Goal: Task Accomplishment & Management: Manage account settings

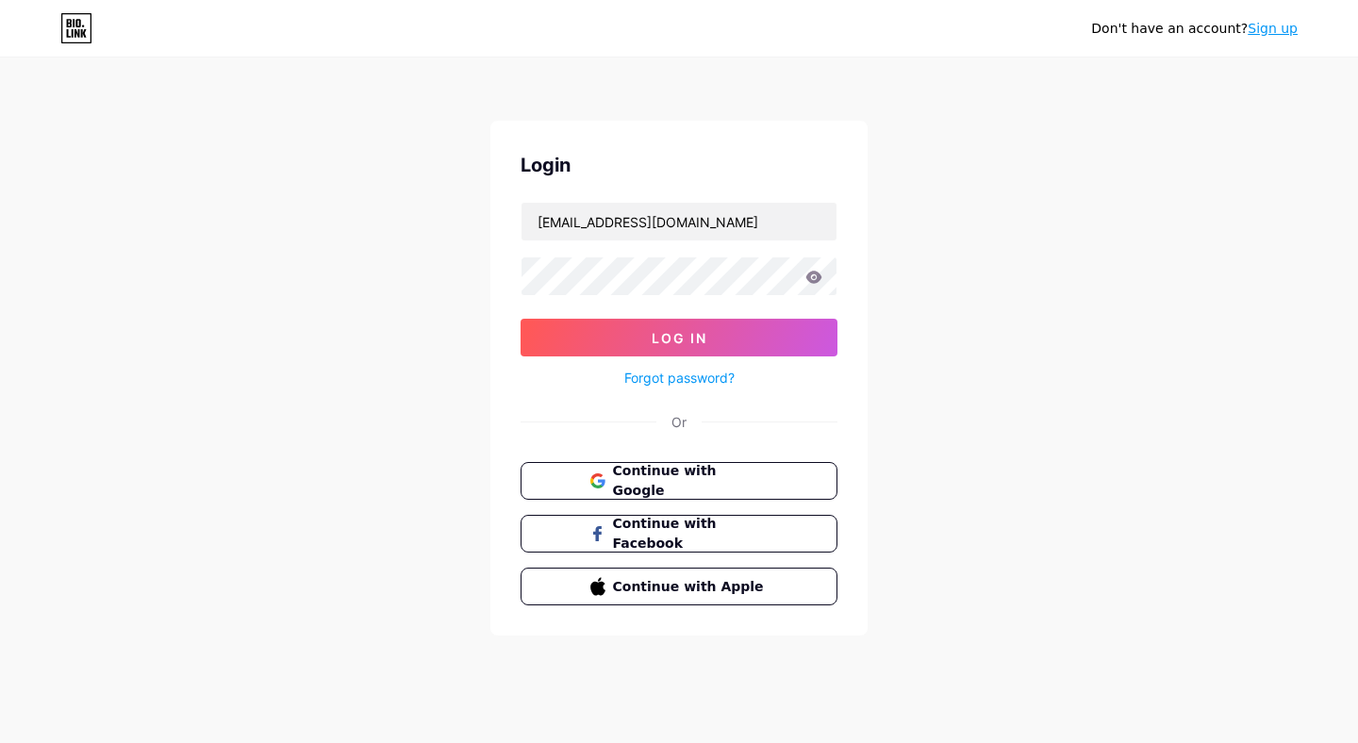
type input "[EMAIL_ADDRESS][DOMAIN_NAME]"
click at [691, 343] on span "Log In" at bounding box center [680, 338] width 56 height 16
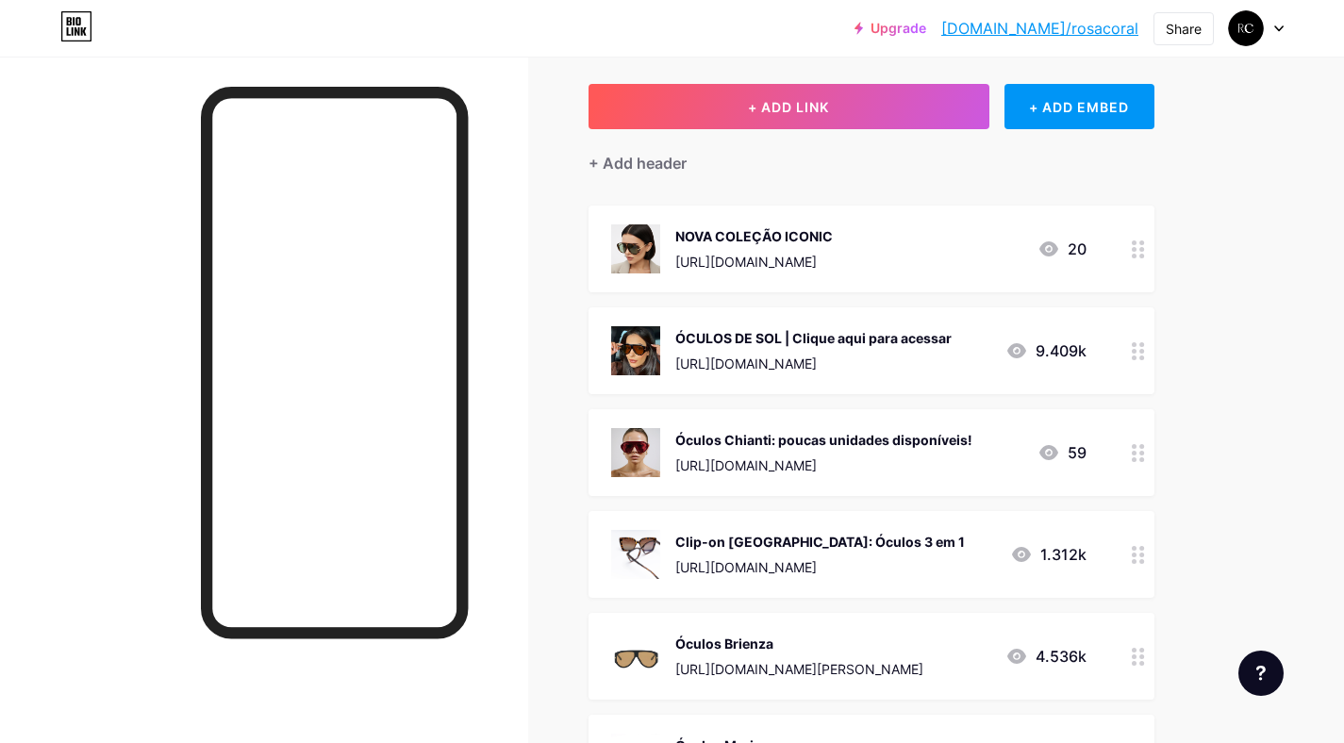
scroll to position [100, 0]
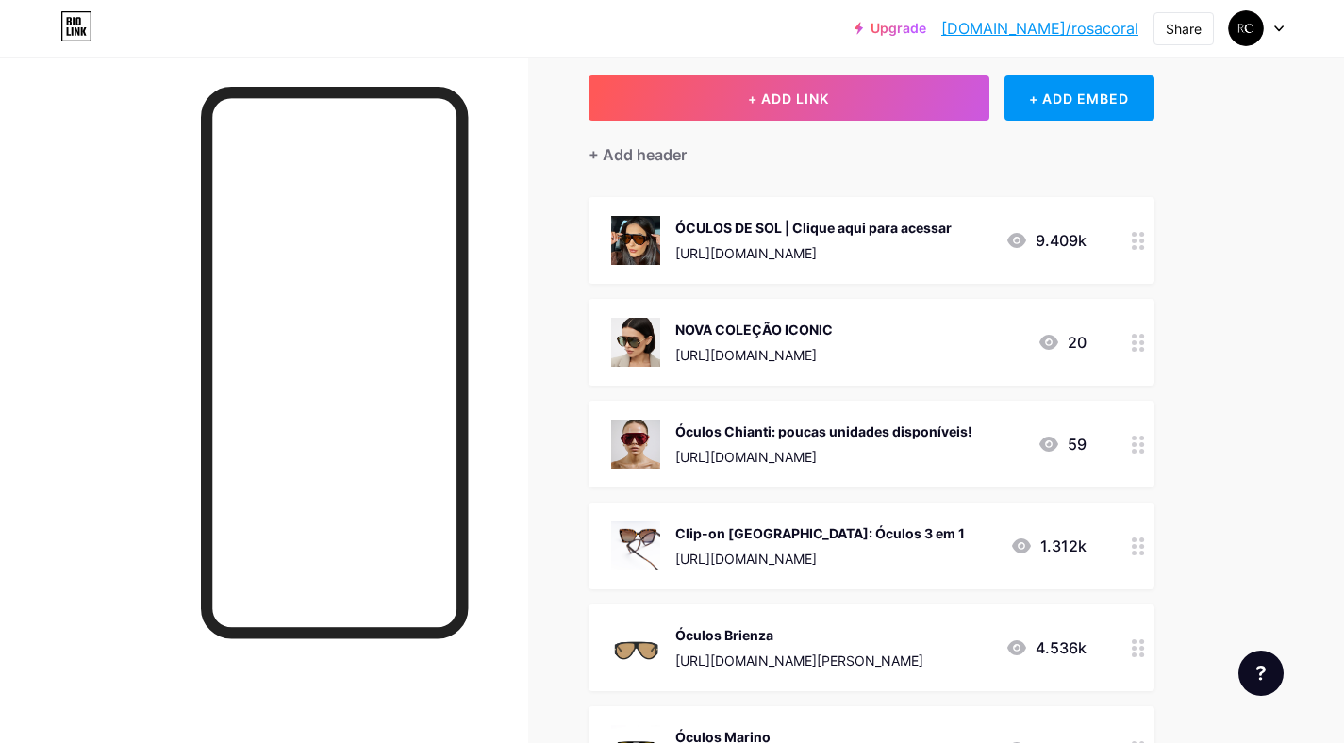
click at [782, 447] on div "[URL][DOMAIN_NAME]" at bounding box center [823, 457] width 297 height 20
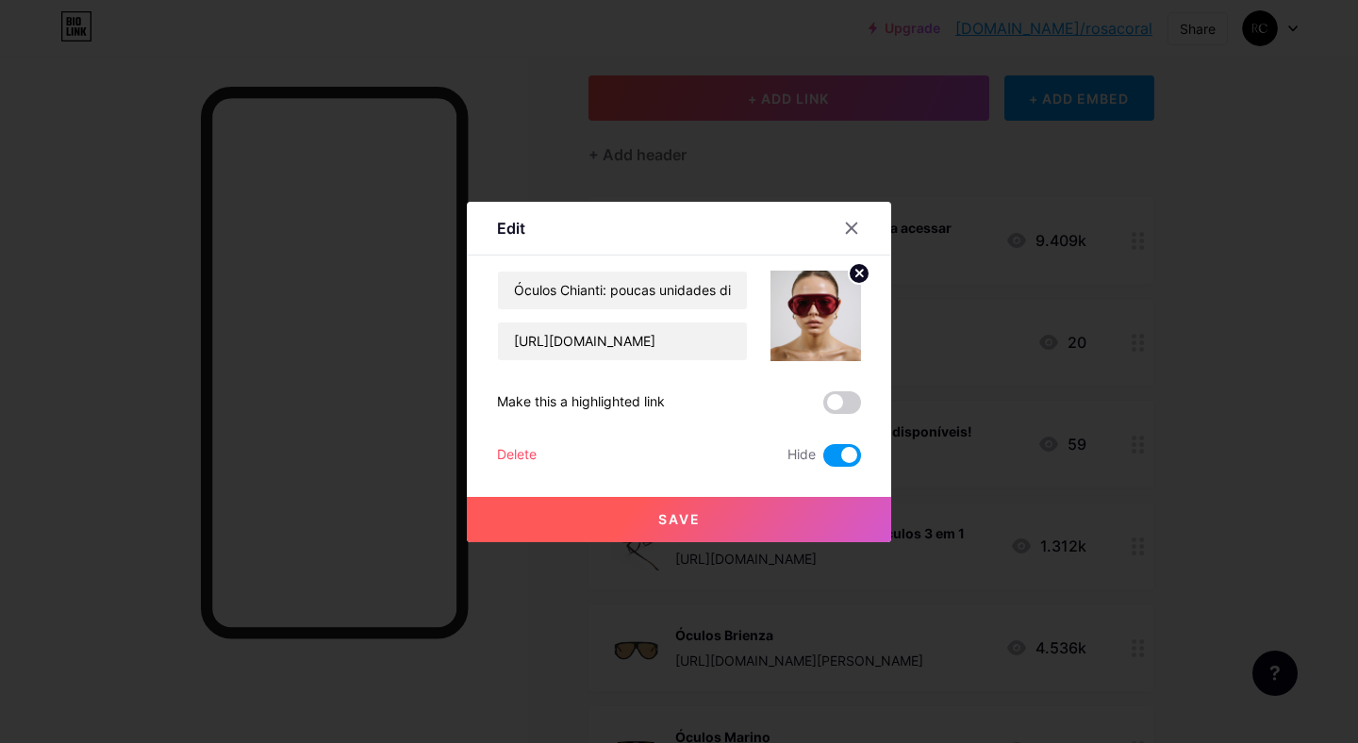
click at [1225, 262] on div at bounding box center [679, 371] width 1358 height 743
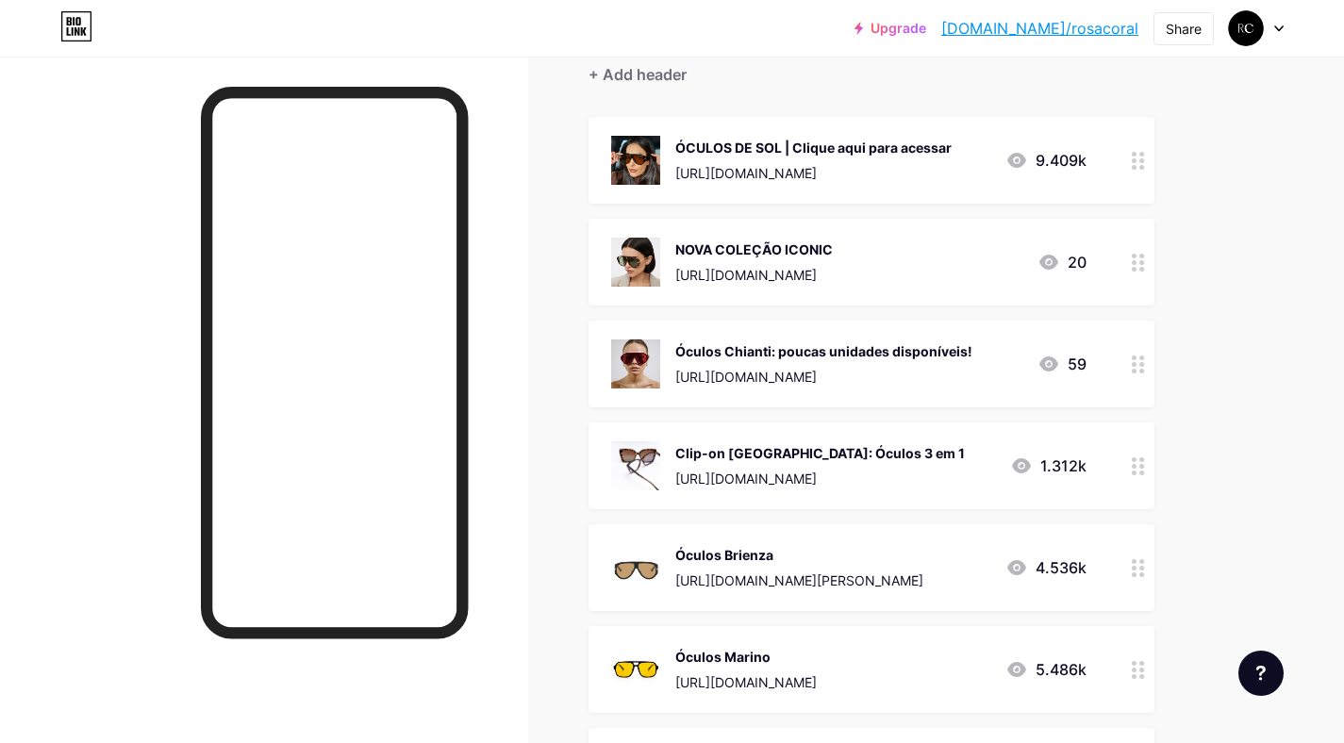
scroll to position [82, 0]
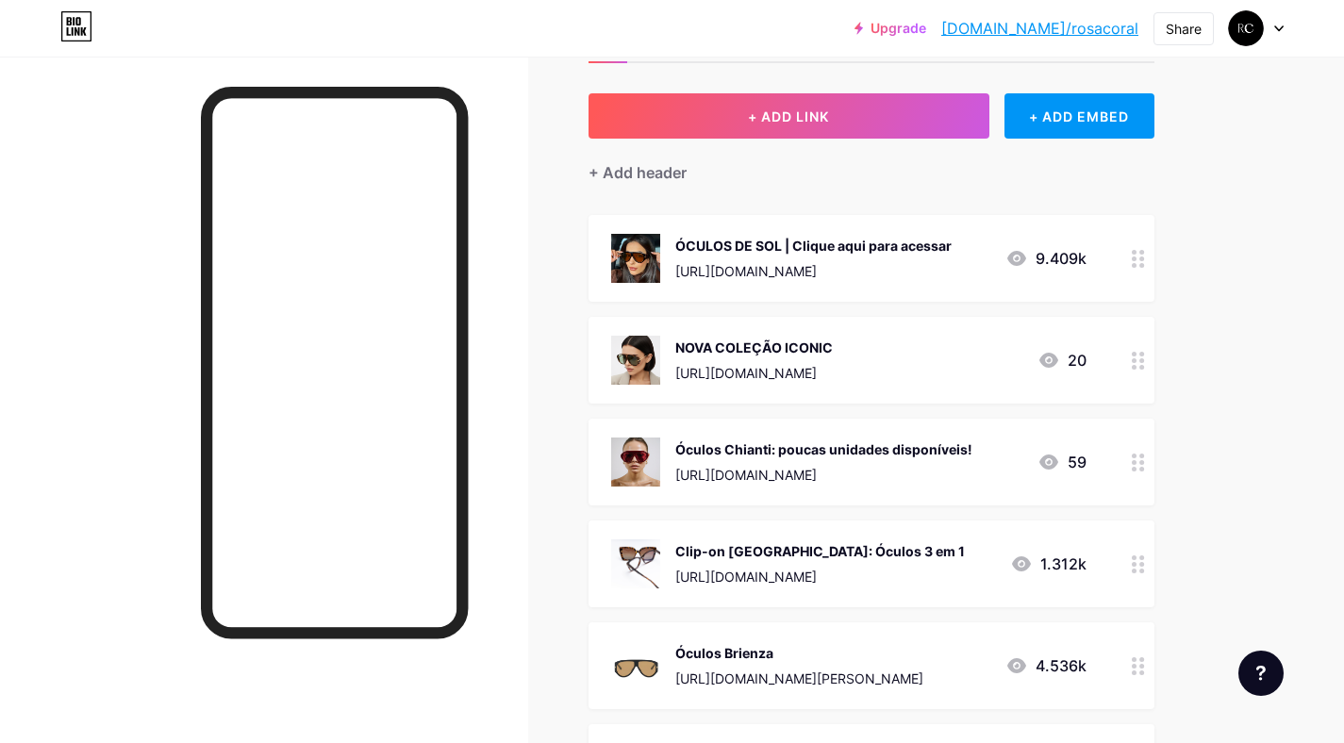
click at [894, 453] on div "Óculos Chianti: poucas unidades disponíveis!" at bounding box center [823, 450] width 297 height 20
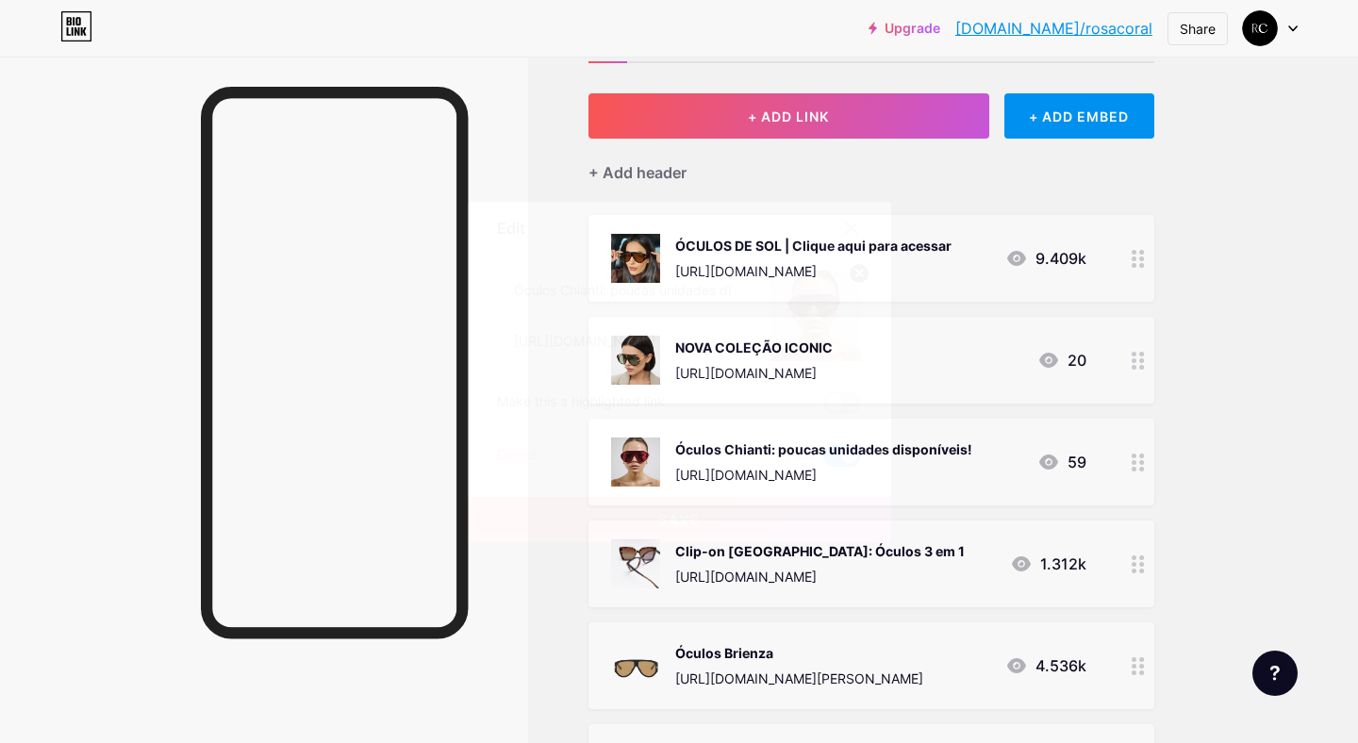
click at [843, 398] on span at bounding box center [842, 402] width 38 height 23
click at [823, 407] on input "checkbox" at bounding box center [823, 407] width 0 height 0
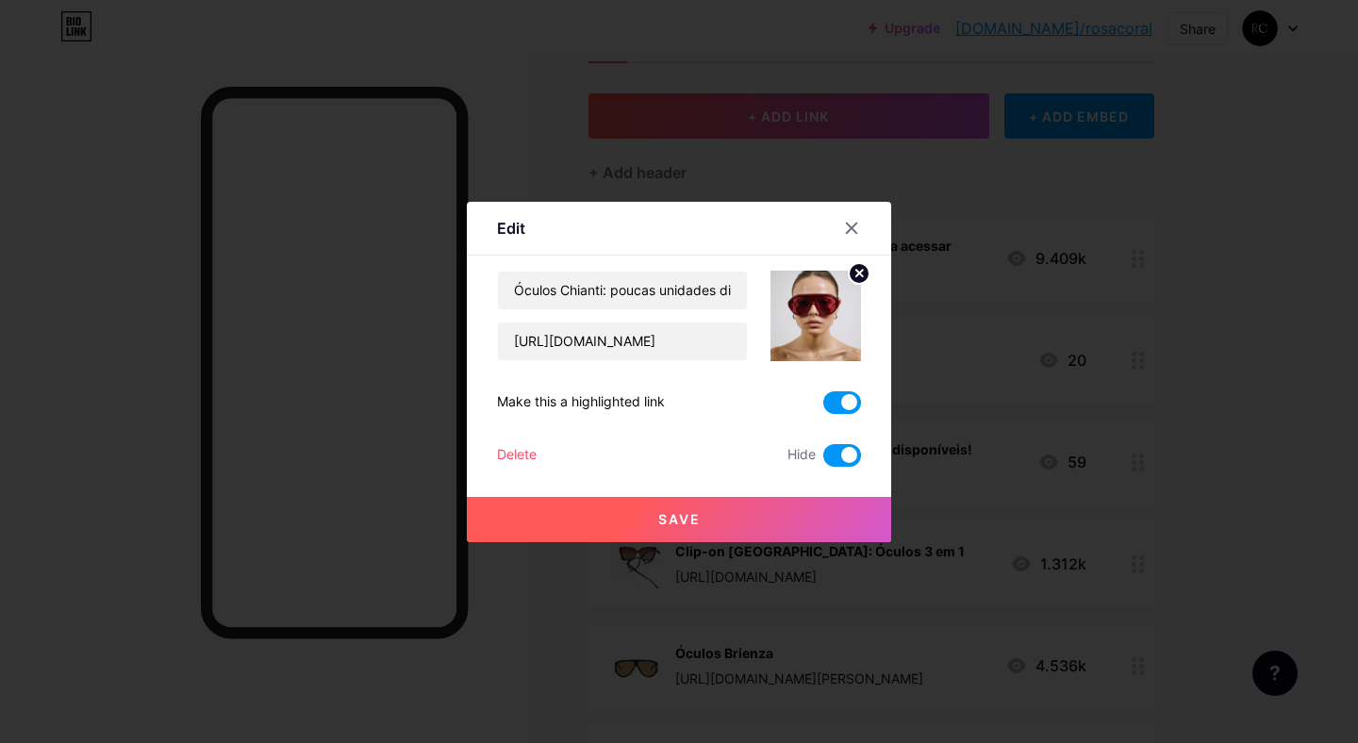
drag, startPoint x: 710, startPoint y: 517, endPoint x: 722, endPoint y: 525, distance: 14.9
click at [710, 516] on button "Save" at bounding box center [679, 519] width 424 height 45
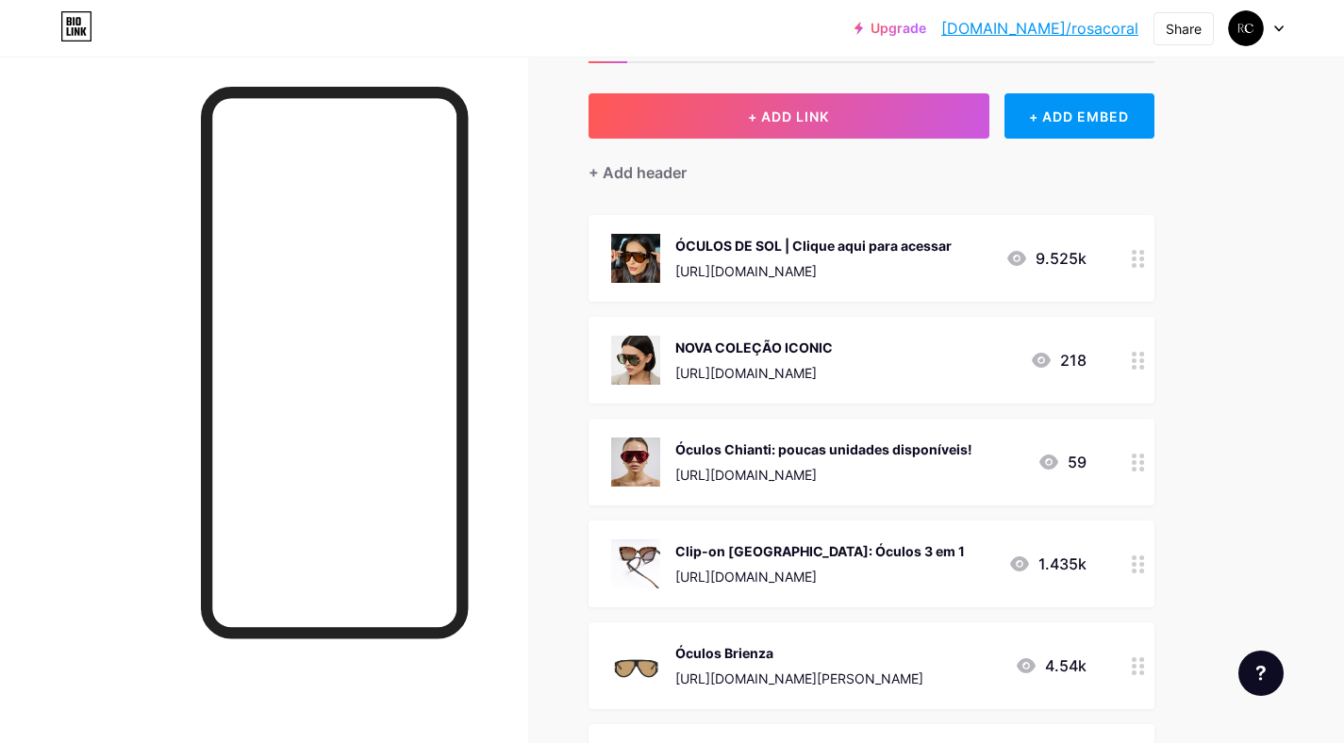
click at [787, 450] on div "Óculos Chianti: poucas unidades disponíveis!" at bounding box center [823, 450] width 297 height 20
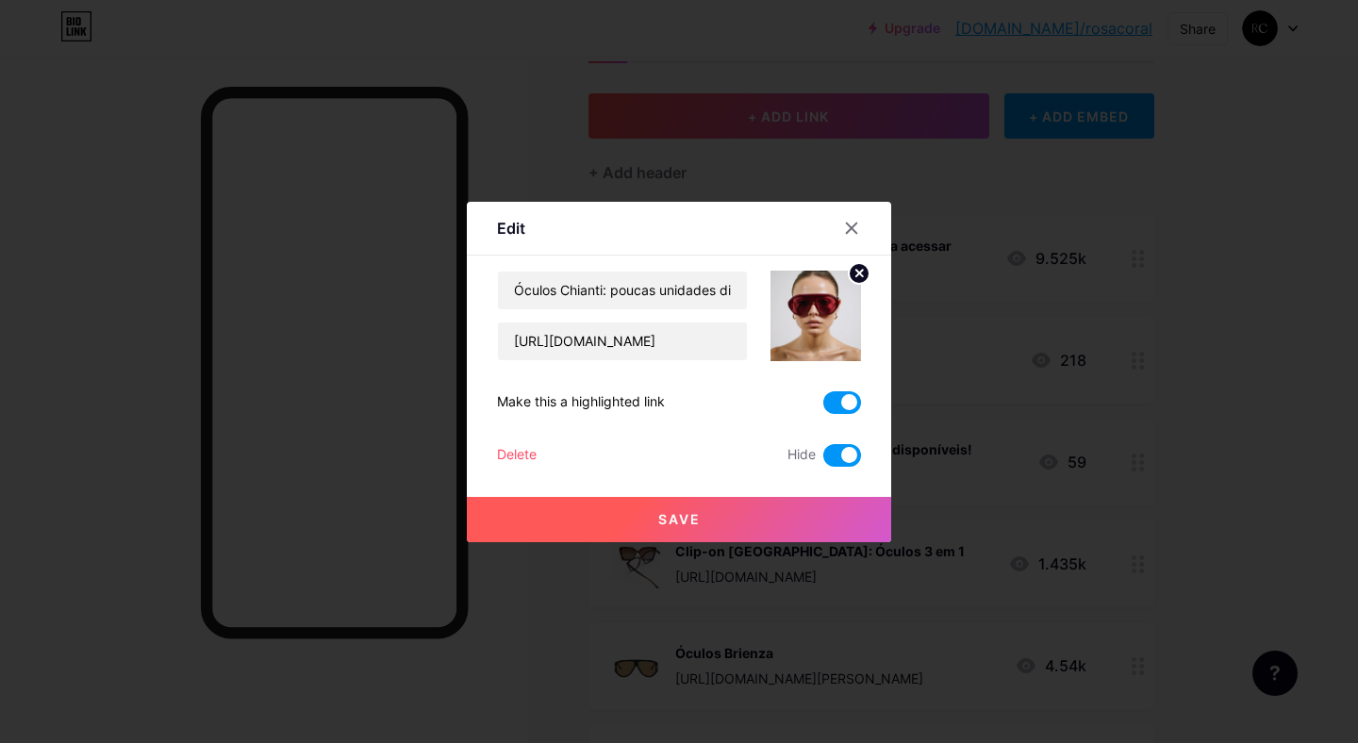
click at [837, 402] on span at bounding box center [842, 402] width 38 height 23
click at [823, 407] on input "checkbox" at bounding box center [823, 407] width 0 height 0
click at [833, 447] on span at bounding box center [842, 455] width 38 height 23
click at [823, 460] on input "checkbox" at bounding box center [823, 460] width 0 height 0
click at [699, 514] on span "Save" at bounding box center [679, 519] width 42 height 16
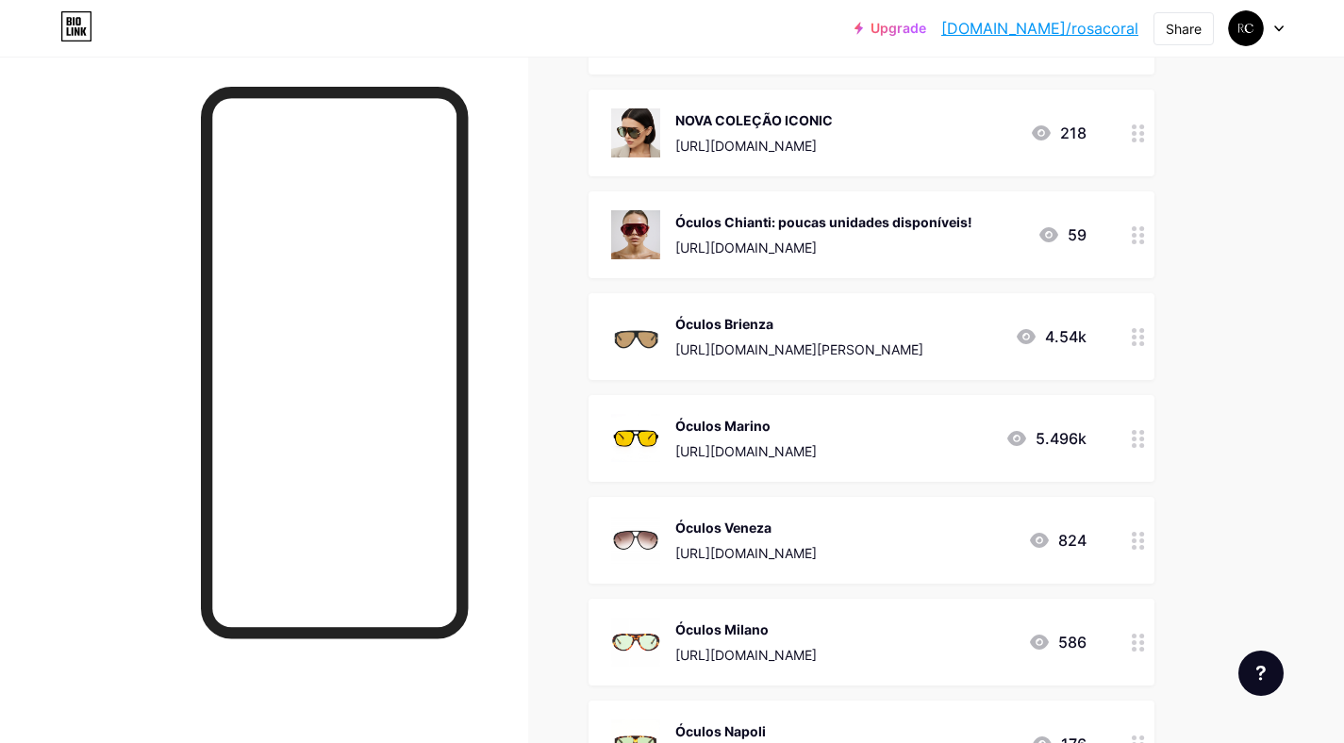
scroll to position [414, 0]
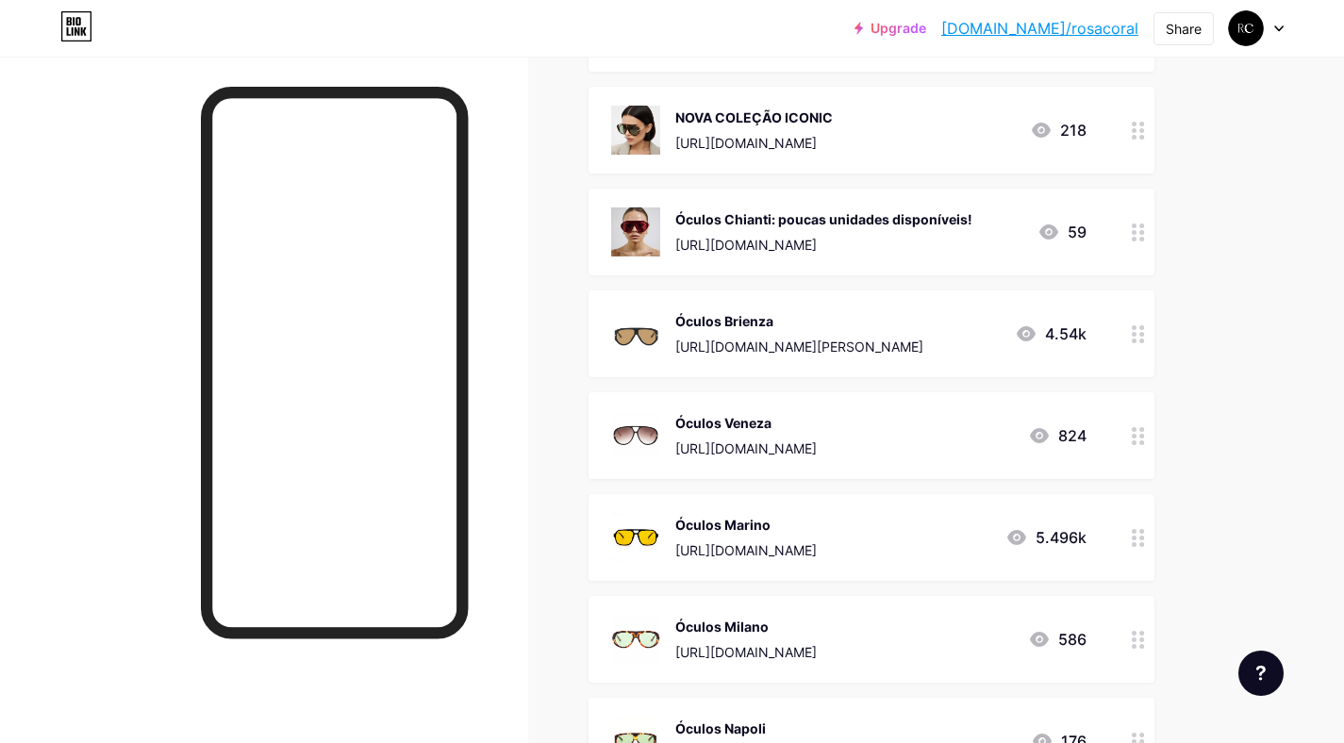
drag, startPoint x: 1137, startPoint y: 533, endPoint x: 601, endPoint y: 5, distance: 752.3
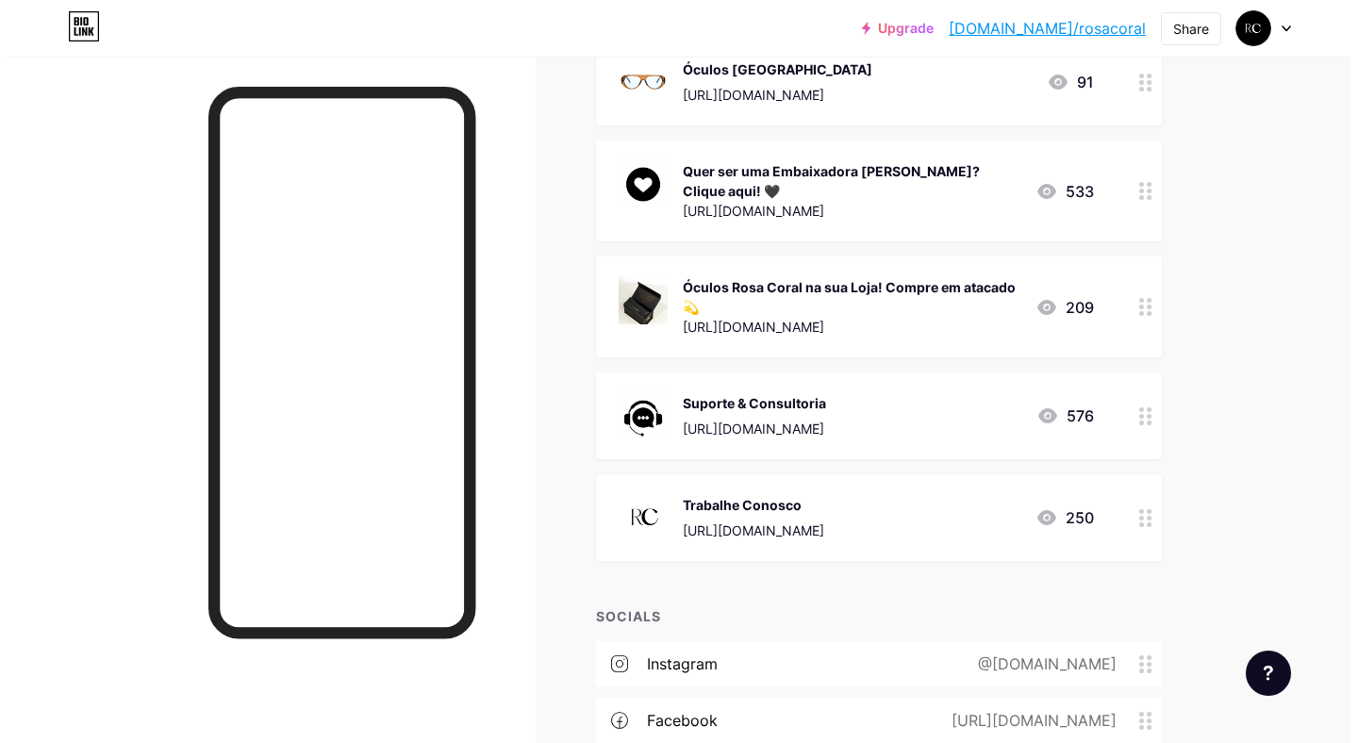
scroll to position [1172, 0]
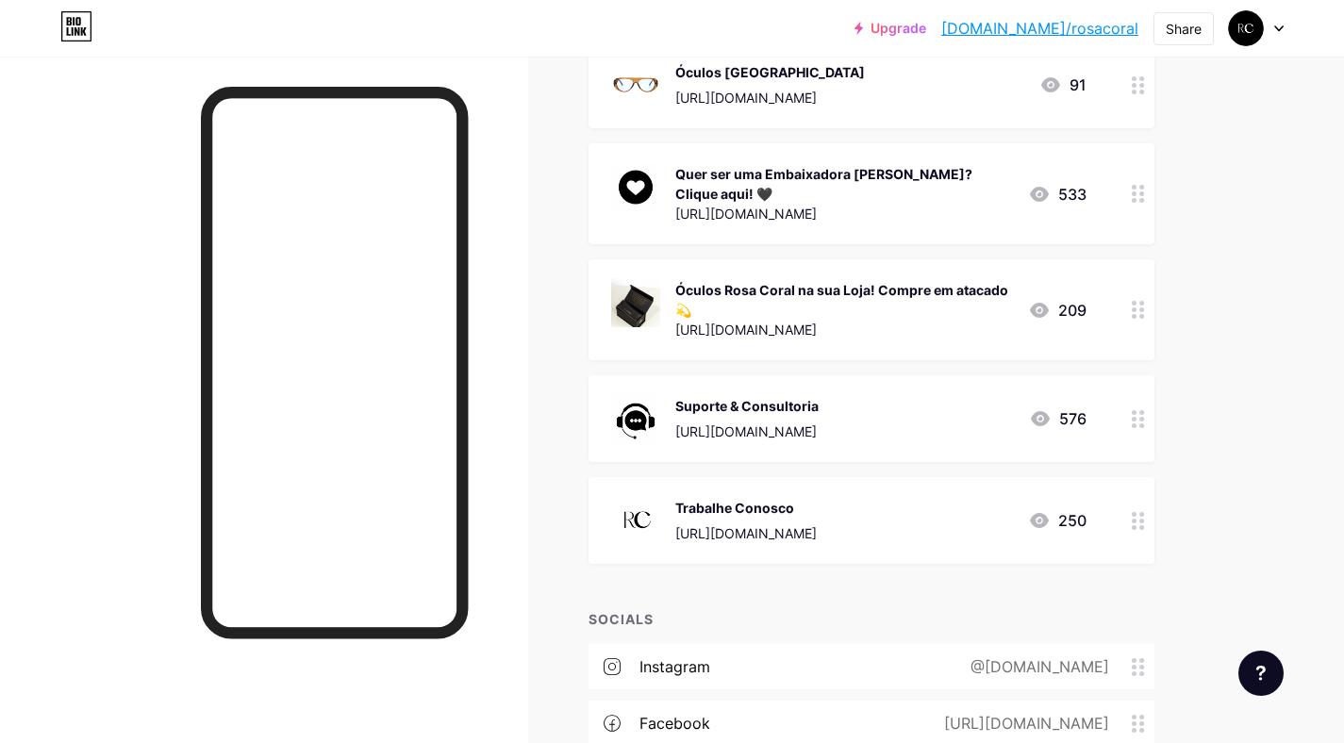
click at [786, 191] on div "Quer ser uma Embaixadora [PERSON_NAME]? Clique aqui! 🖤" at bounding box center [844, 184] width 338 height 40
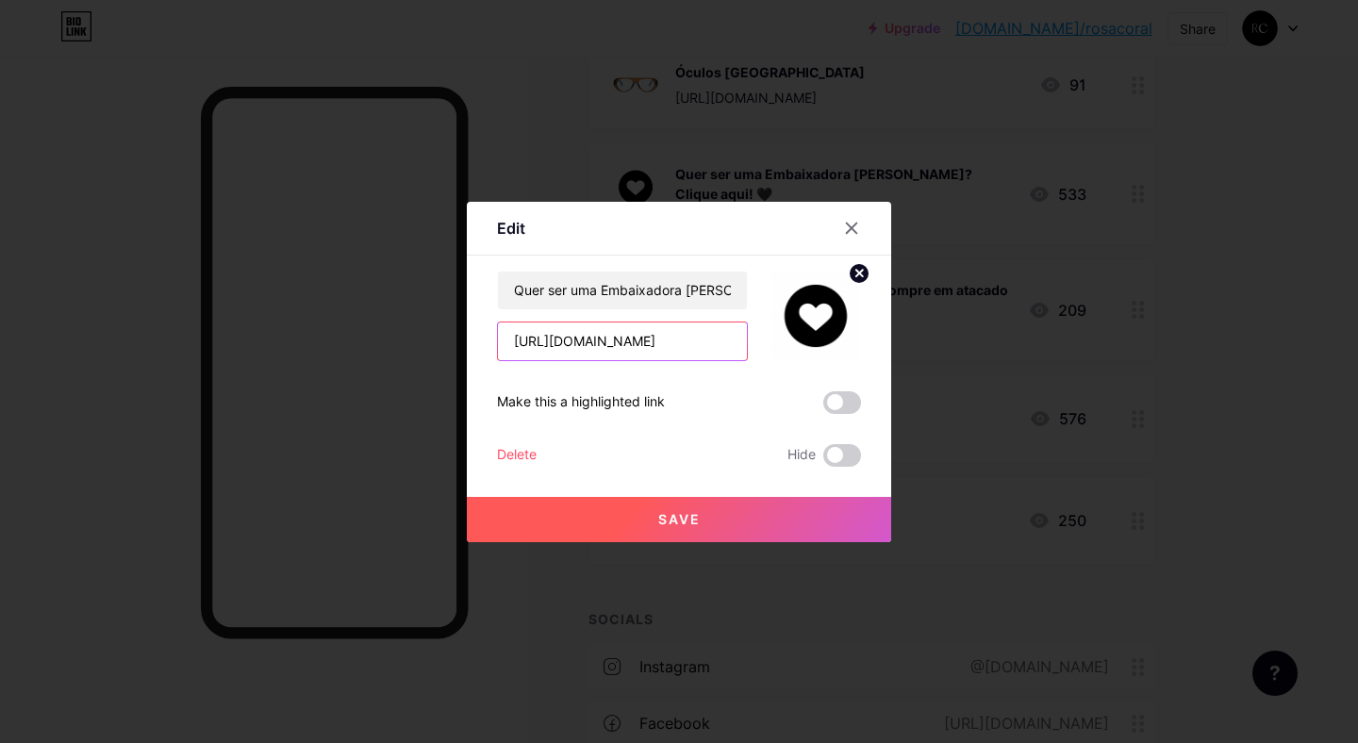
click at [571, 327] on input "[URL][DOMAIN_NAME]" at bounding box center [622, 342] width 249 height 38
click at [579, 339] on input "[URL][DOMAIN_NAME]" at bounding box center [622, 342] width 249 height 38
